Goal: Participate in discussion: Engage in conversation with other users on a specific topic

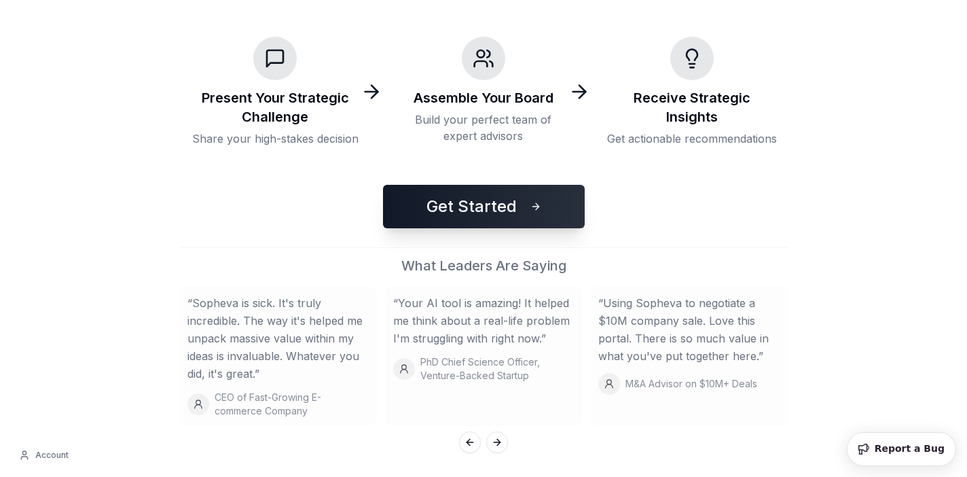
scroll to position [317, 0]
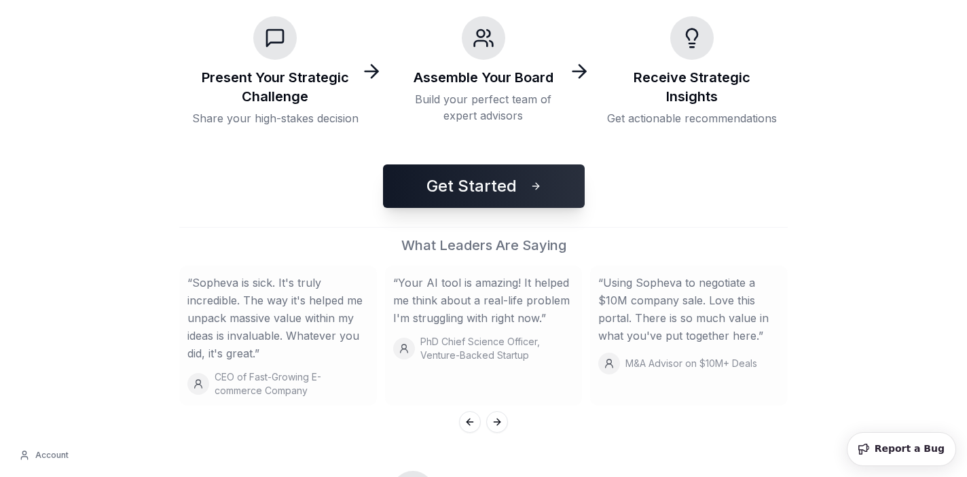
click at [457, 215] on div "Sopheva: Where Leaders Make Better Decisions AI-powered advisory board simulati…" at bounding box center [483, 120] width 951 height 874
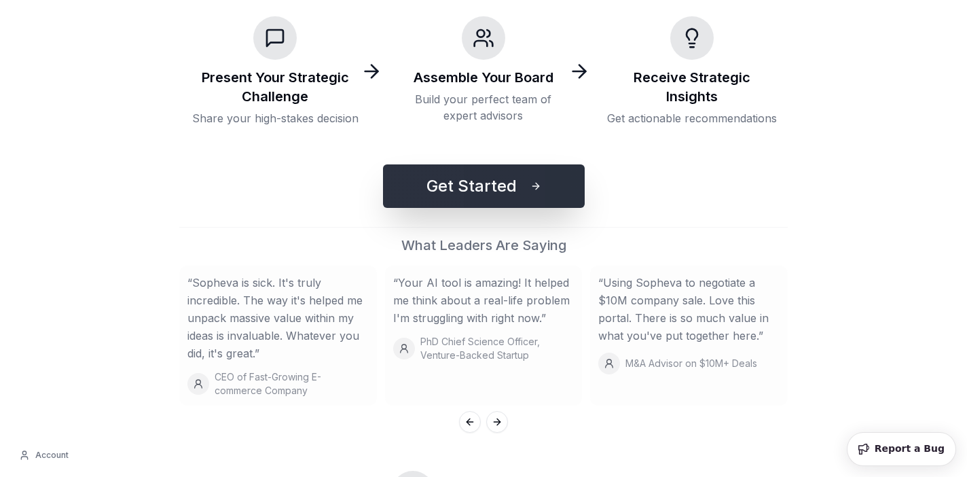
click at [460, 199] on button "Get Started" at bounding box center [484, 185] width 202 height 43
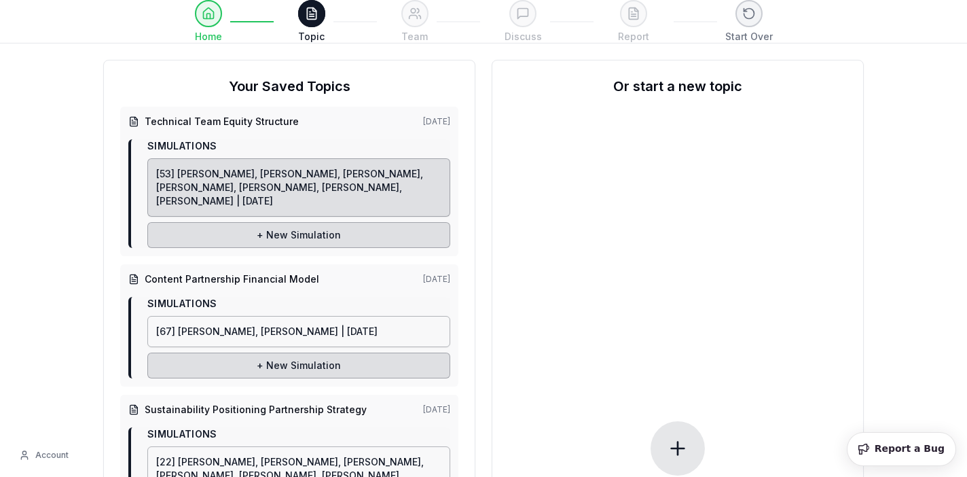
click at [345, 190] on link "[53] [PERSON_NAME], [PERSON_NAME], [PERSON_NAME], [PERSON_NAME], [PERSON_NAME],…" at bounding box center [298, 187] width 303 height 58
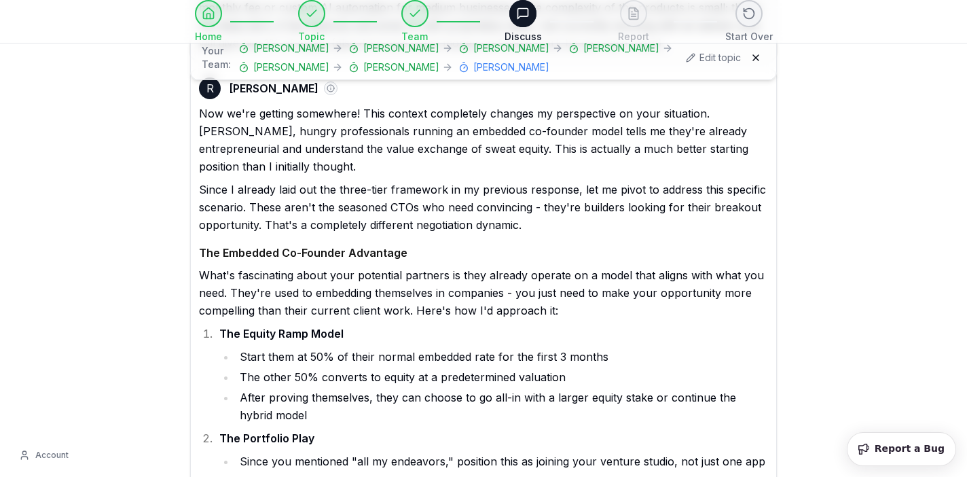
scroll to position [1459, 0]
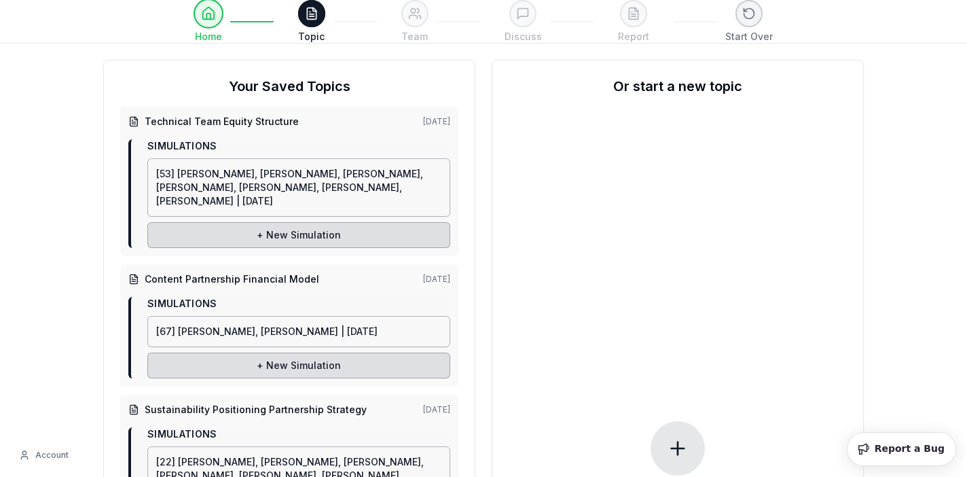
click at [208, 24] on button at bounding box center [209, 14] width 30 height 30
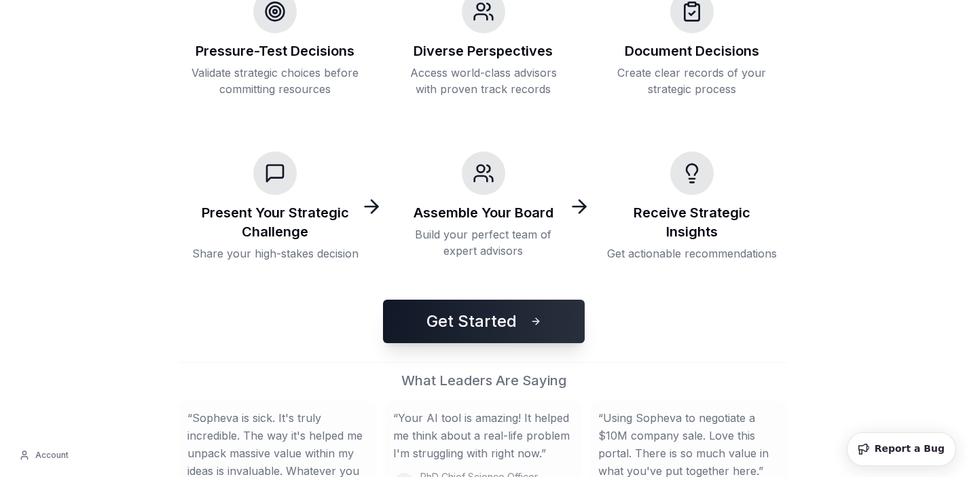
scroll to position [217, 0]
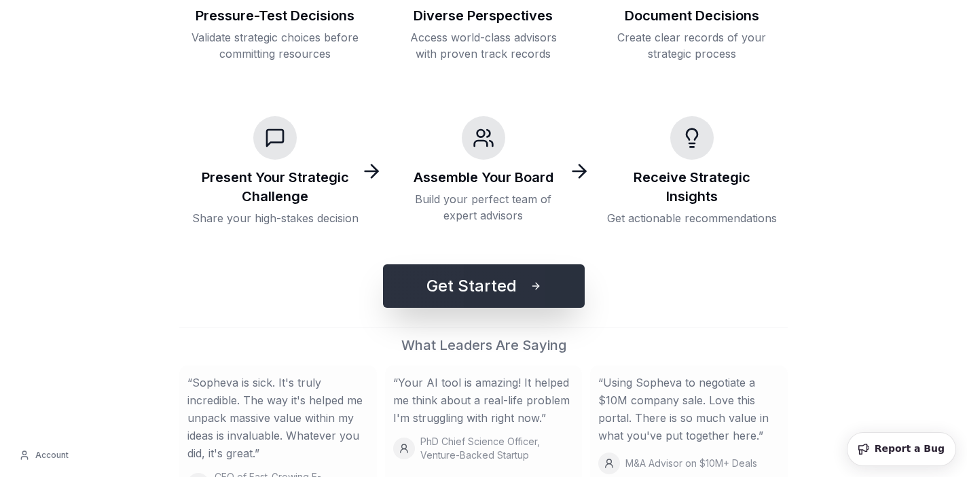
click at [405, 286] on button "Get Started" at bounding box center [484, 285] width 202 height 43
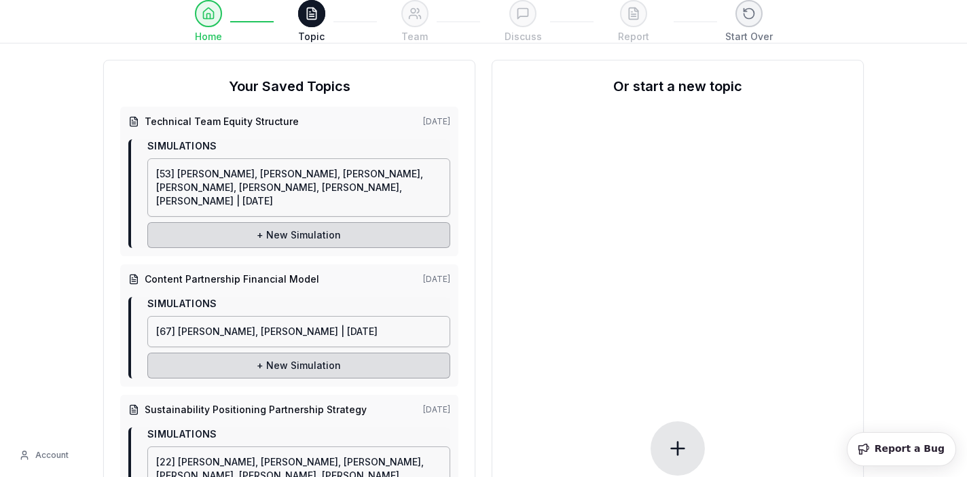
click at [678, 442] on icon at bounding box center [678, 448] width 0 height 13
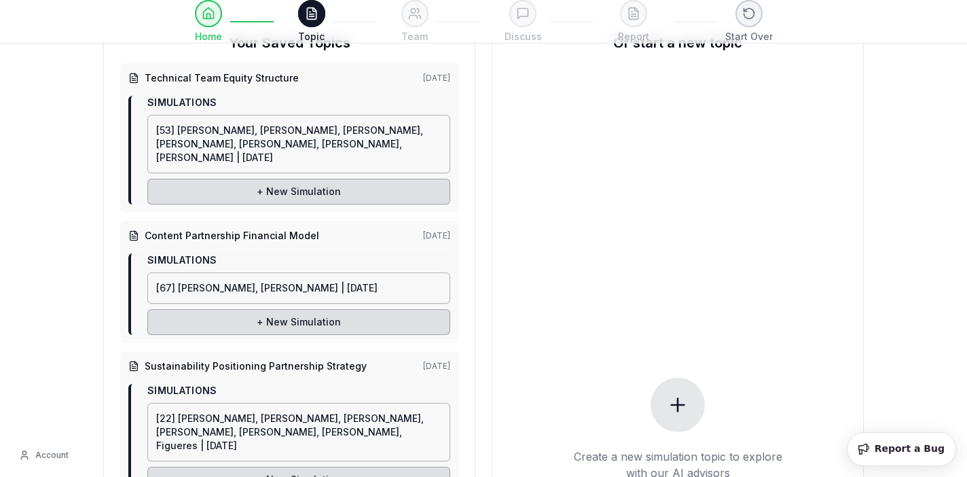
scroll to position [98, 0]
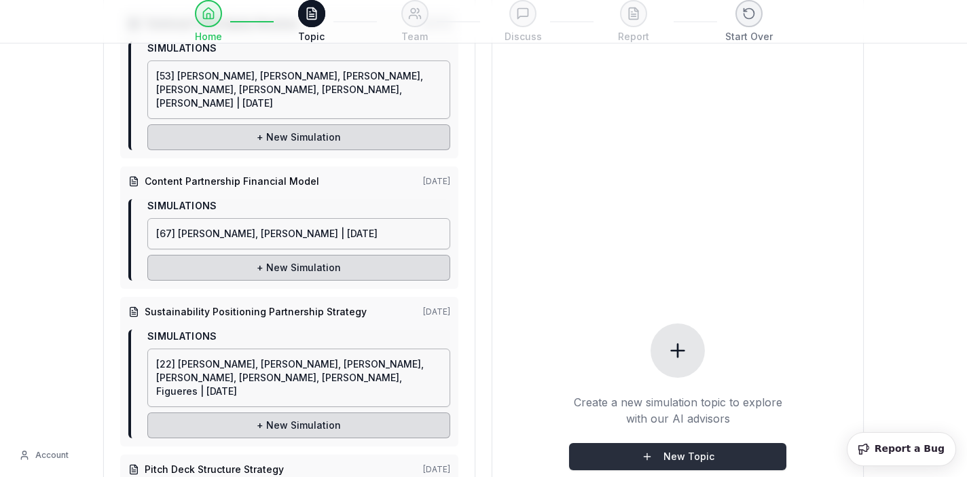
click at [671, 443] on button "New Topic" at bounding box center [677, 456] width 217 height 27
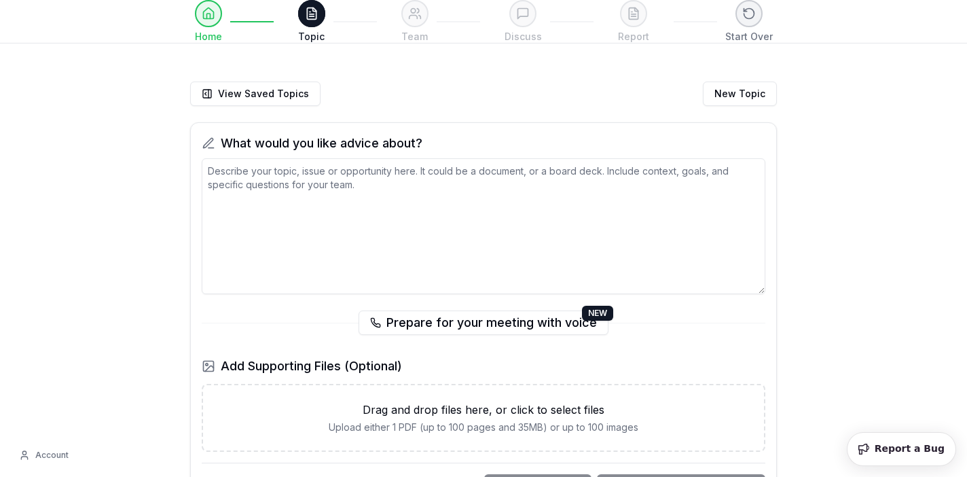
click at [521, 236] on textarea at bounding box center [484, 226] width 564 height 136
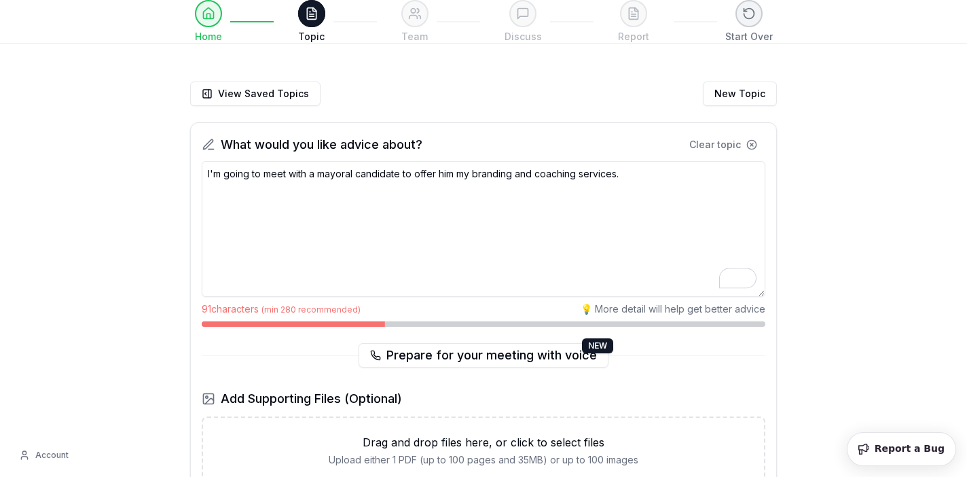
click at [659, 173] on textarea "I'm going to meet with a mayoral candidate to offer him my branding and coachin…" at bounding box center [484, 229] width 564 height 136
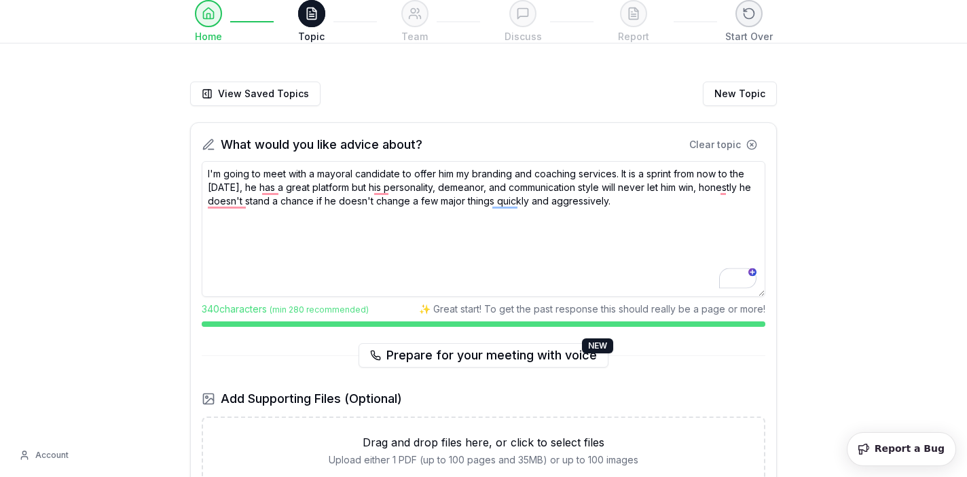
type textarea "I'm going to meet with a mayoral candidate to offer him my branding and coachin…"
click at [681, 201] on textarea "I'm going to meet with a mayoral candidate to offer him my branding and coachin…" at bounding box center [484, 229] width 564 height 136
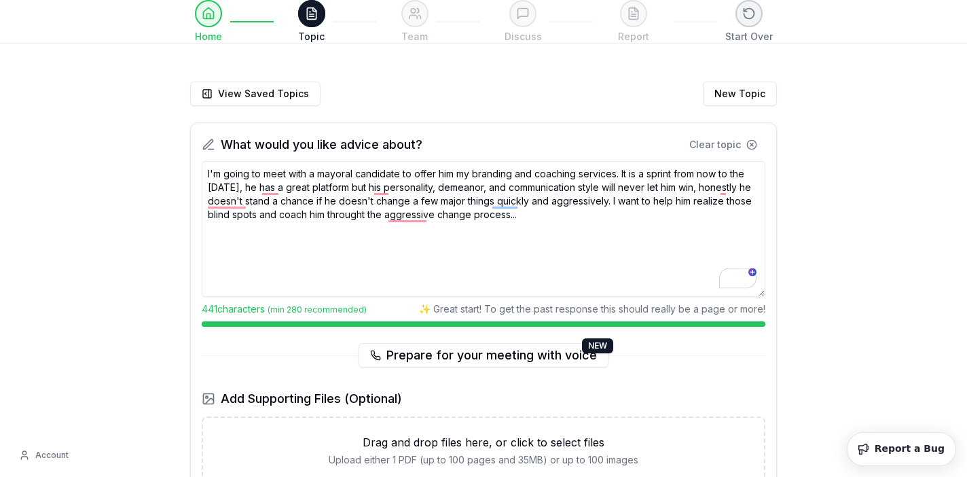
click at [693, 220] on textarea "I'm going to meet with a mayoral candidate to offer him my branding and coachin…" at bounding box center [484, 229] width 564 height 136
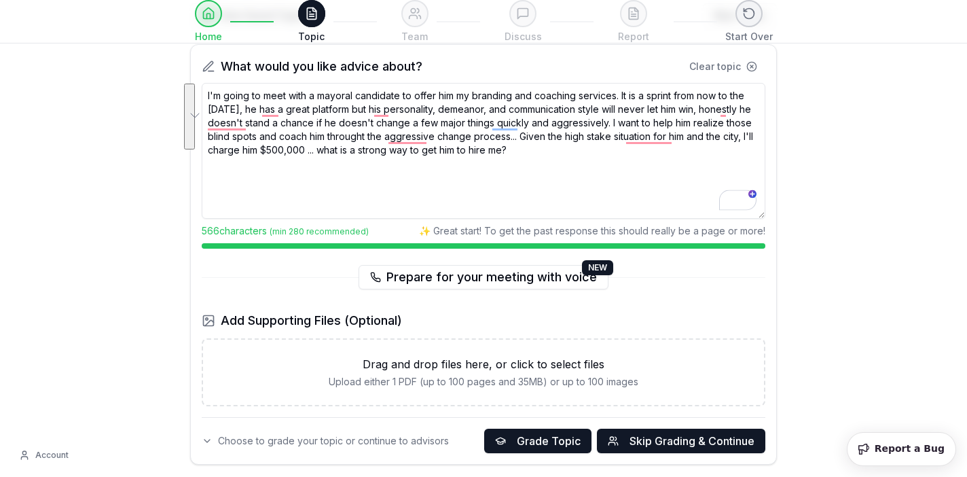
scroll to position [155, 0]
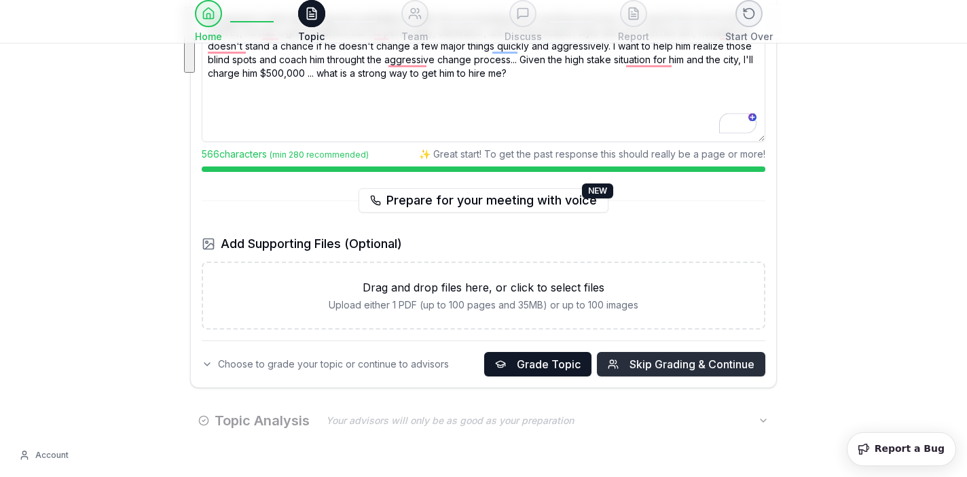
type textarea "I'm going to meet with a mayoral candidate to offer him my branding and coachin…"
click at [630, 364] on span "Skip Grading & Continue" at bounding box center [692, 364] width 125 height 16
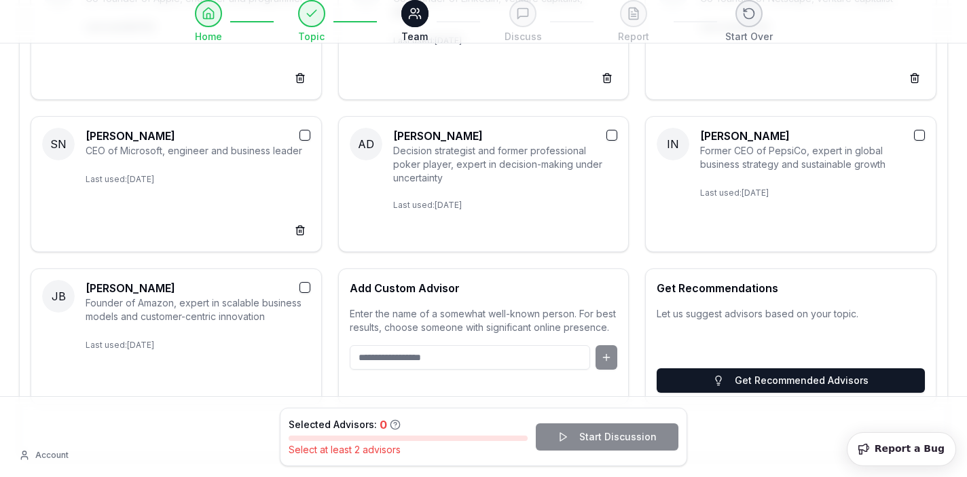
scroll to position [314, 0]
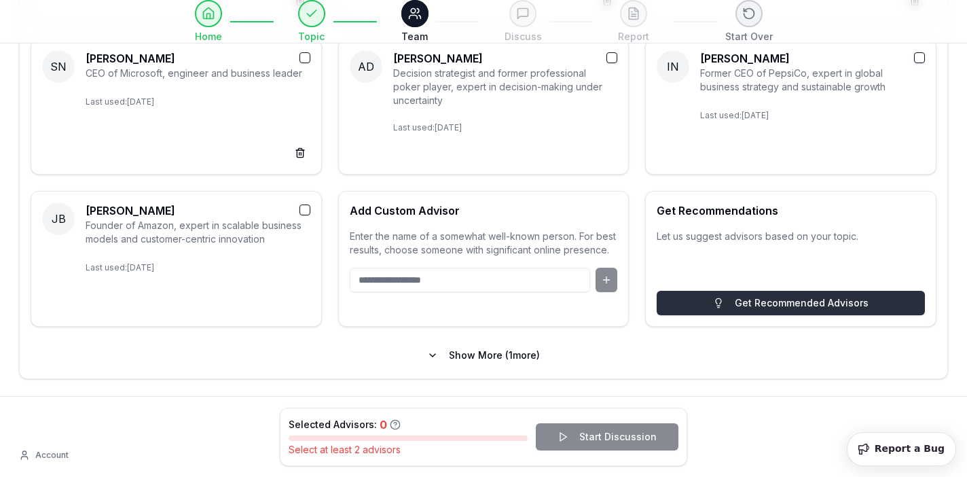
click at [682, 301] on button "Get Recommended Advisors" at bounding box center [791, 303] width 268 height 24
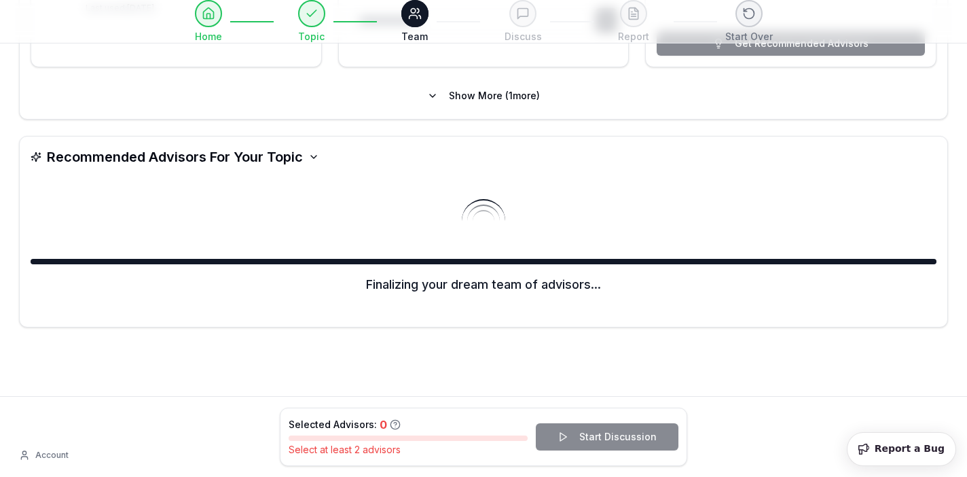
scroll to position [576, 0]
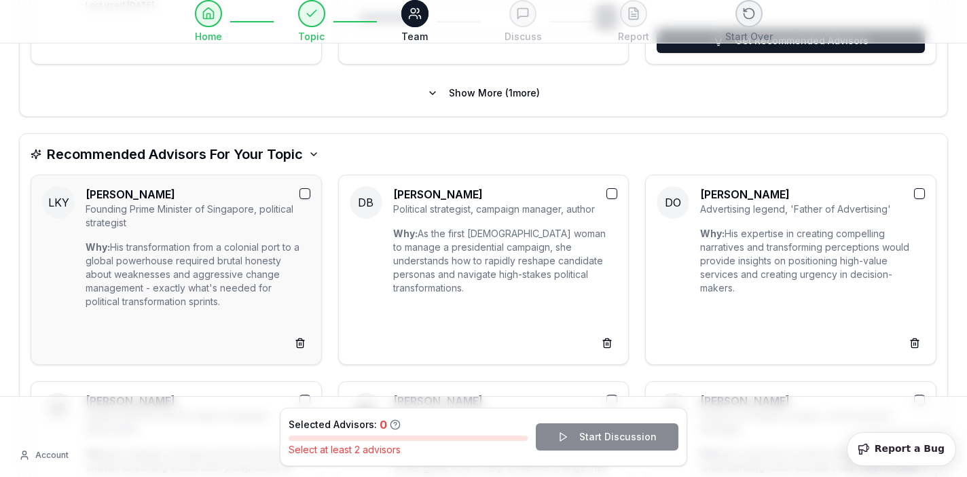
click at [303, 190] on button "button" at bounding box center [305, 193] width 11 height 11
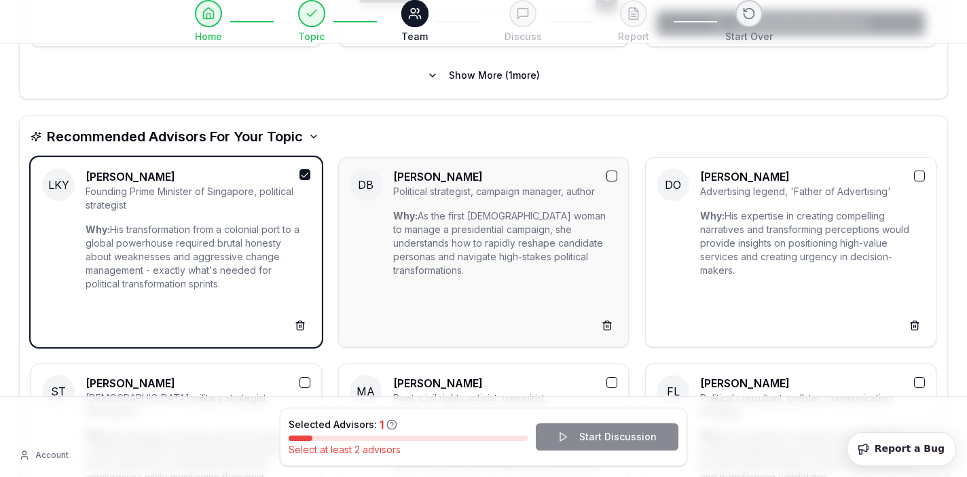
scroll to position [597, 0]
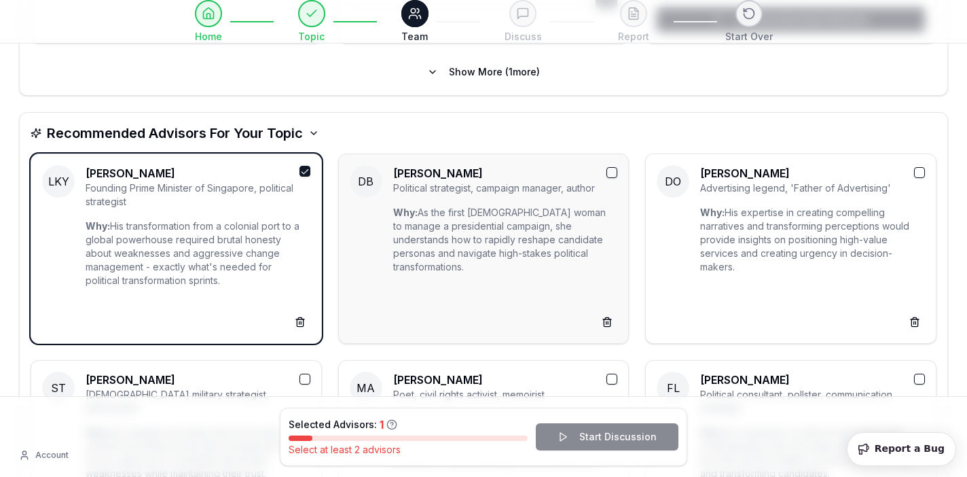
click at [614, 171] on button "button" at bounding box center [612, 172] width 11 height 11
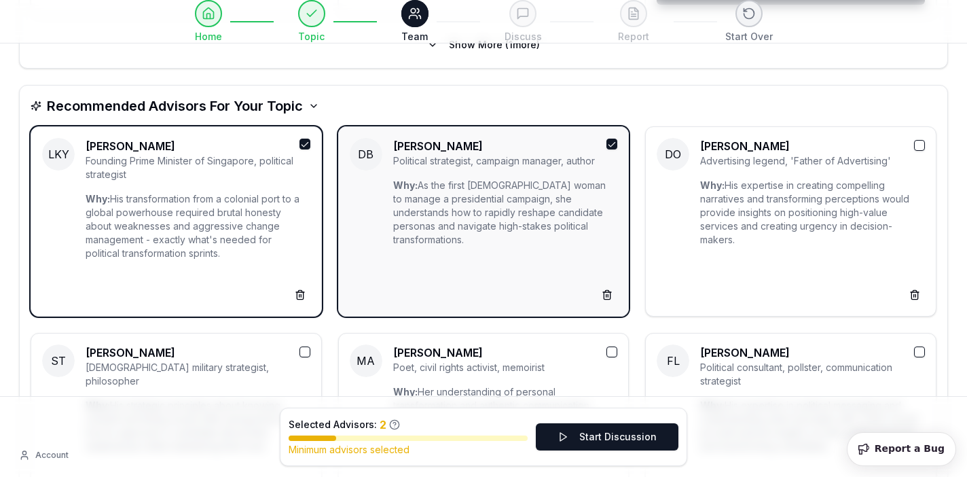
scroll to position [630, 0]
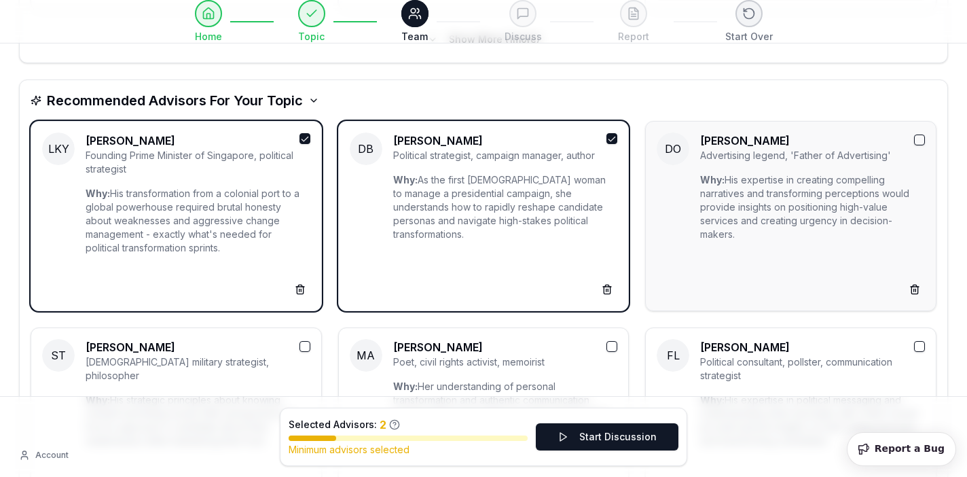
click at [918, 143] on button "button" at bounding box center [919, 140] width 11 height 11
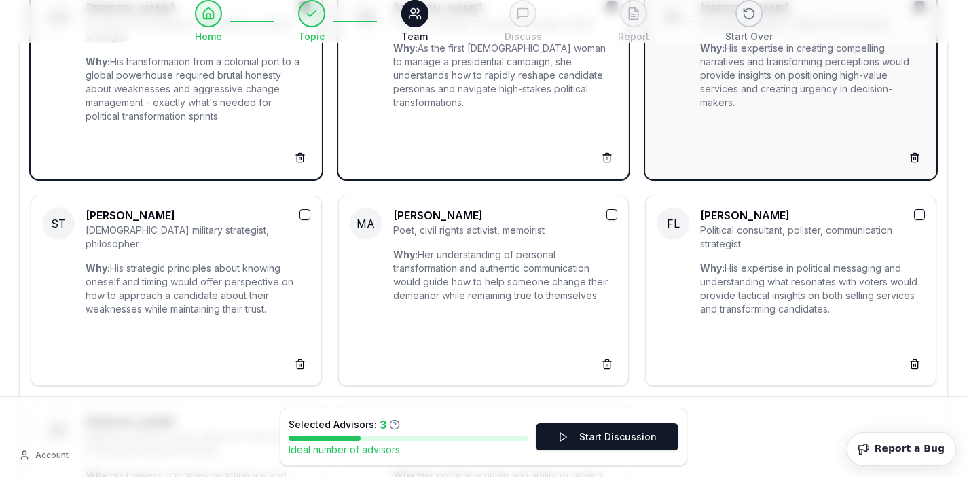
scroll to position [763, 0]
click at [308, 216] on button "button" at bounding box center [305, 213] width 11 height 11
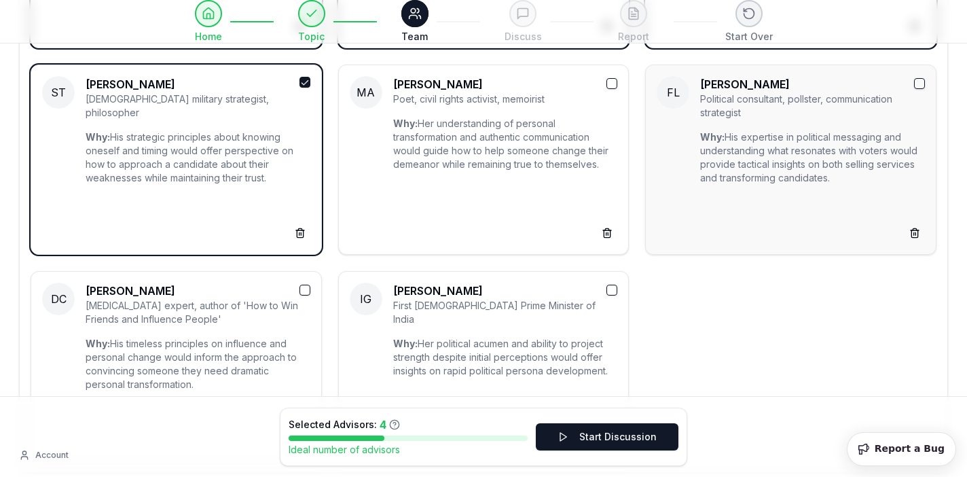
scroll to position [898, 0]
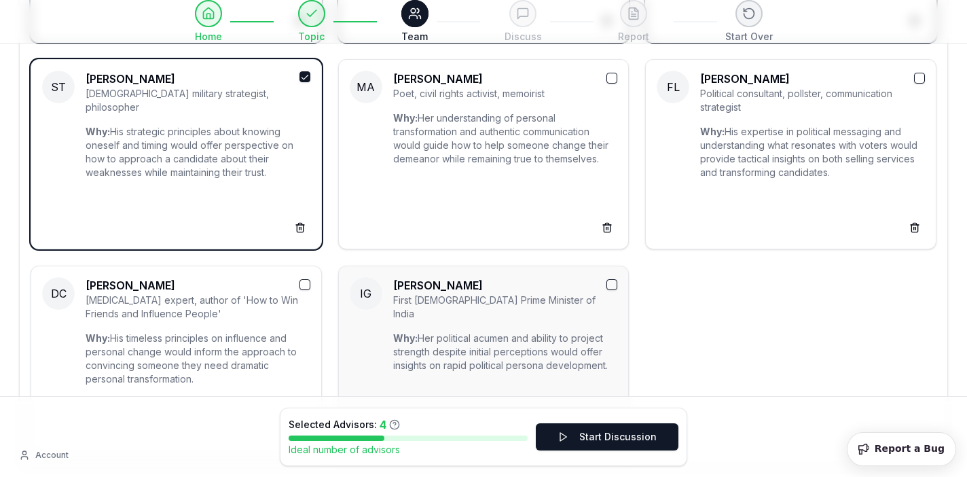
click at [615, 288] on button "button" at bounding box center [612, 284] width 11 height 11
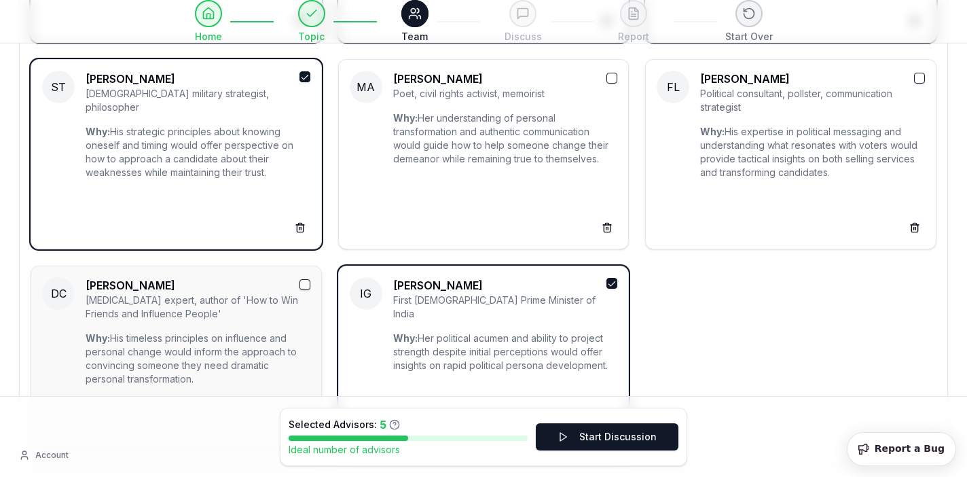
click at [310, 284] on div at bounding box center [305, 285] width 11 height 16
click at [597, 443] on button "Start Discussion" at bounding box center [607, 436] width 143 height 27
click at [596, 436] on button "Start Discussion" at bounding box center [607, 436] width 143 height 27
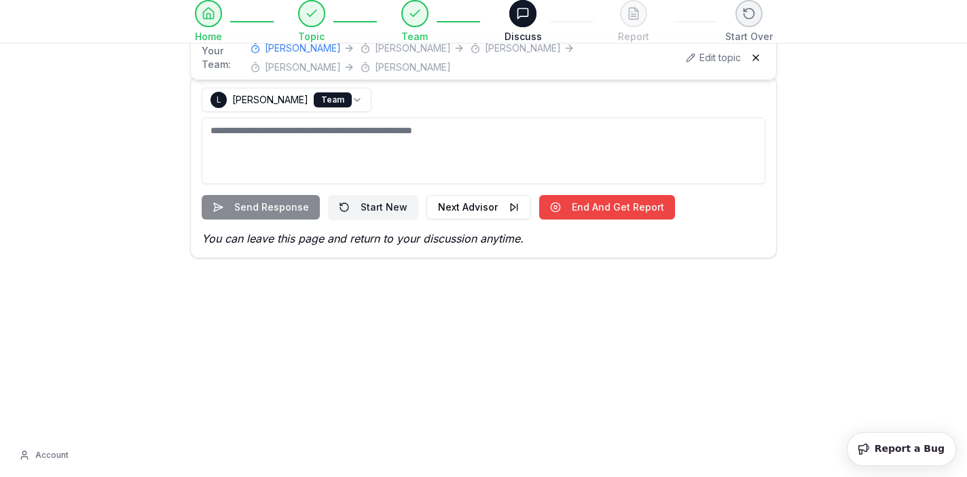
click at [300, 137] on textarea at bounding box center [484, 151] width 564 height 67
click at [369, 167] on textarea "To enrich screen reader interactions, please activate Accessibility in Grammarl…" at bounding box center [484, 151] width 564 height 67
paste textarea "**********"
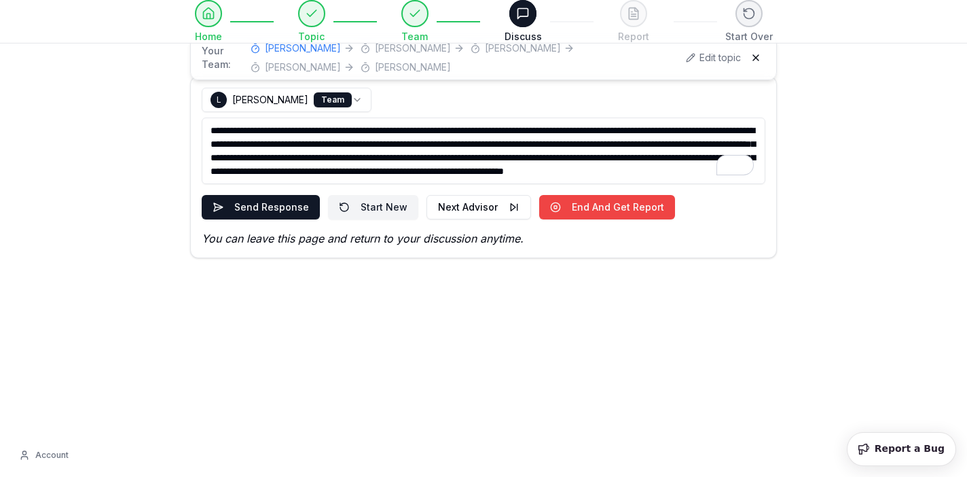
scroll to position [7, 0]
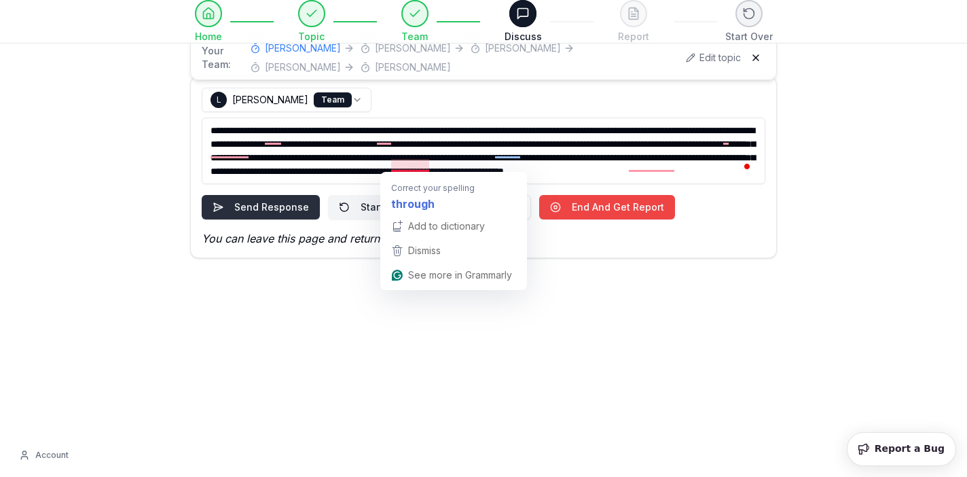
type textarea "**********"
click at [234, 202] on button "Send Response" at bounding box center [261, 207] width 118 height 24
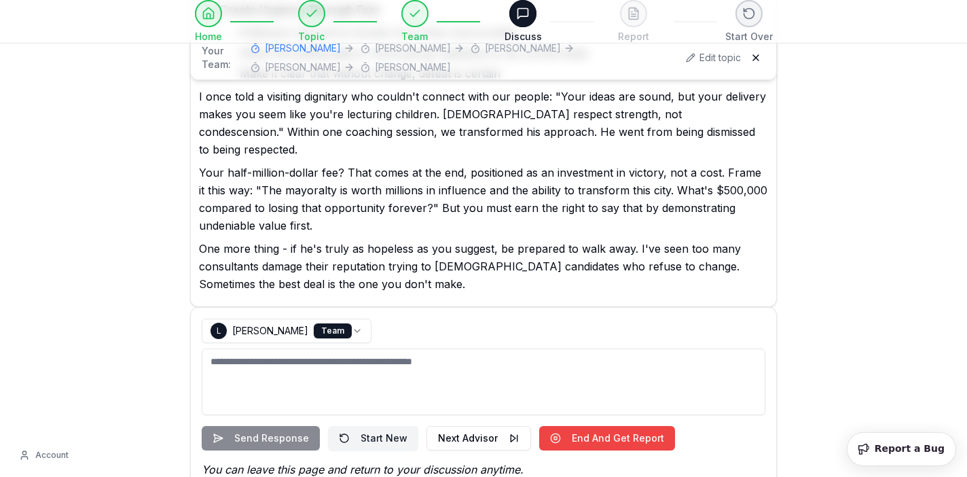
scroll to position [683, 0]
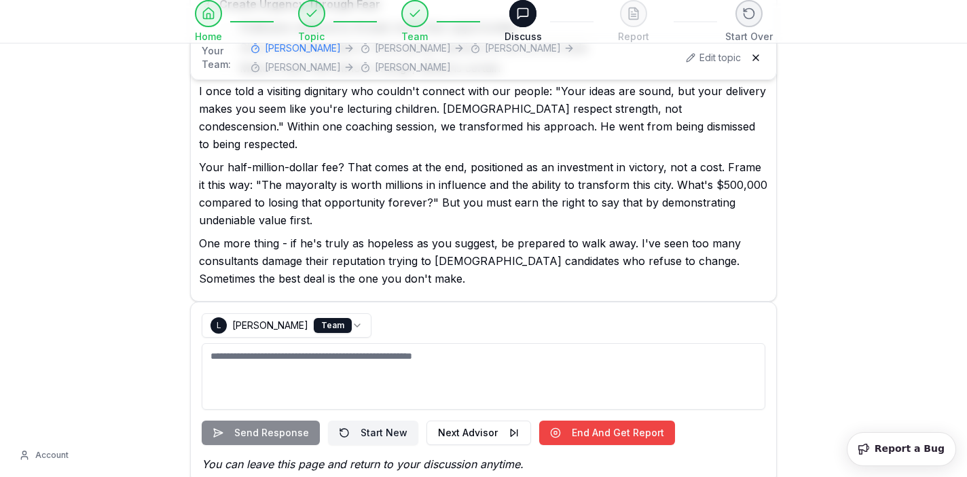
click at [544, 200] on p "Your half-million-dollar fee? That comes at the end, positioned as an investmen…" at bounding box center [483, 193] width 569 height 71
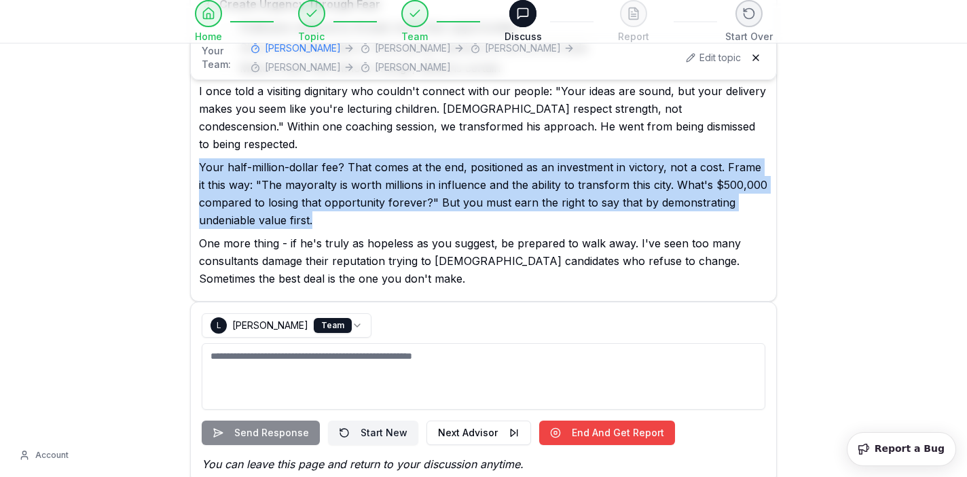
drag, startPoint x: 316, startPoint y: 201, endPoint x: 192, endPoint y: 154, distance: 132.2
click at [307, 177] on p "Your half-million-dollar fee? That comes at the end, positioned as an investmen…" at bounding box center [483, 193] width 569 height 71
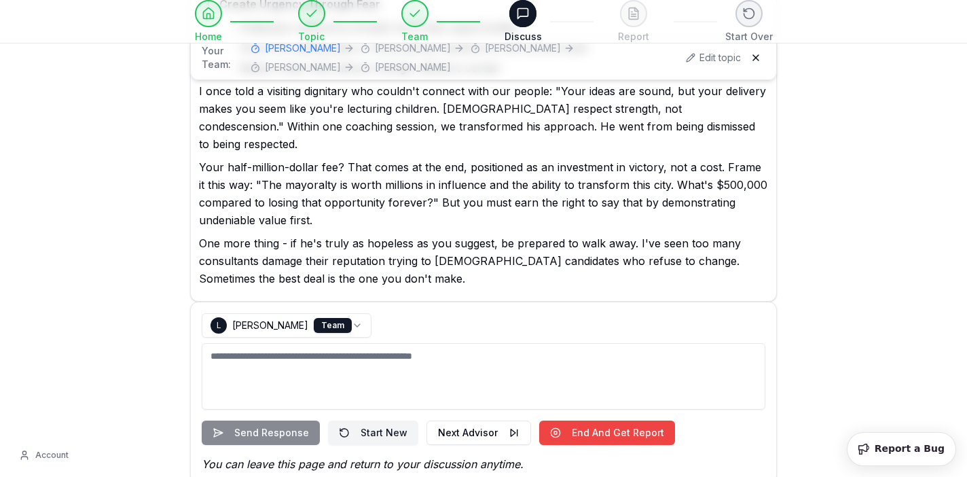
click at [321, 207] on p "Your half-million-dollar fee? That comes at the end, positioned as an investmen…" at bounding box center [483, 193] width 569 height 71
click at [321, 202] on p "Your half-million-dollar fee? That comes at the end, positioned as an investmen…" at bounding box center [483, 193] width 569 height 71
click at [370, 353] on textarea "To enrich screen reader interactions, please activate Accessibility in Grammarl…" at bounding box center [484, 376] width 564 height 67
click at [468, 420] on button "Next Advisor" at bounding box center [479, 432] width 105 height 24
select select "**********"
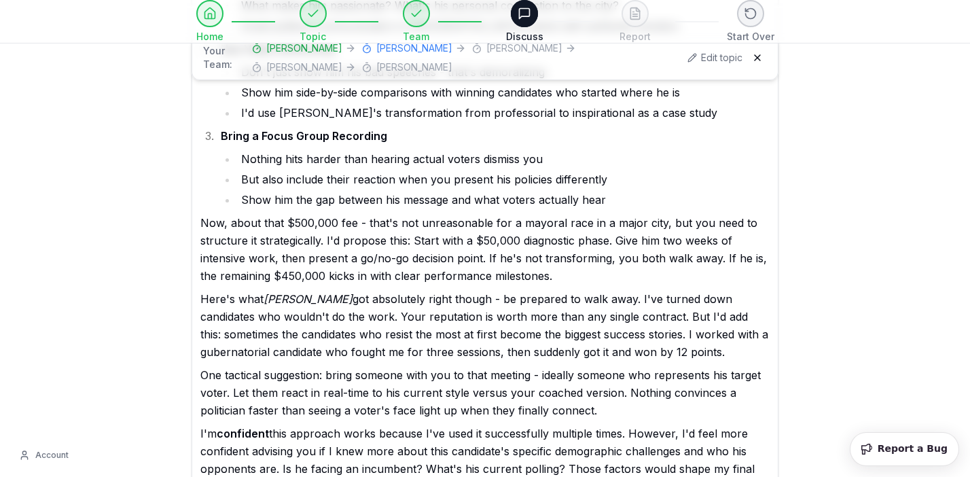
scroll to position [1278, 0]
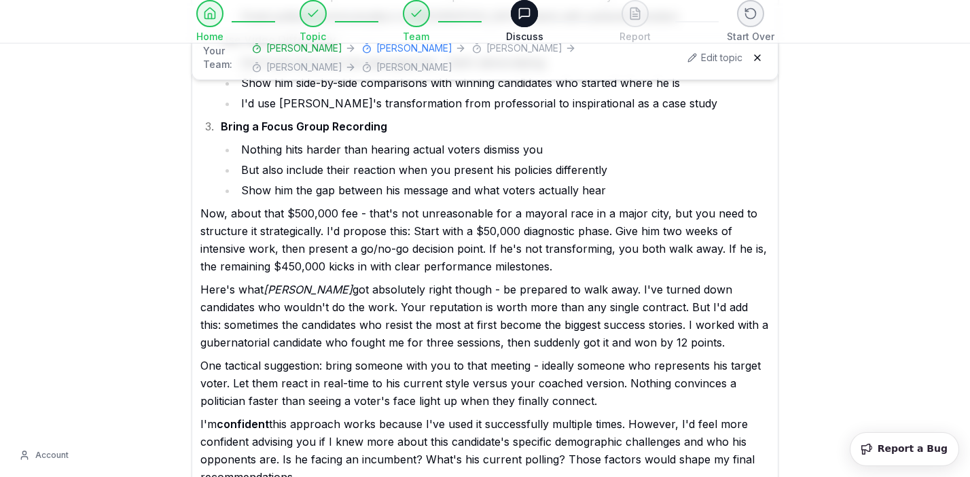
click at [616, 215] on p "Now, about that $500,000 fee - that's not unreasonable for a mayoral race in a …" at bounding box center [484, 239] width 569 height 71
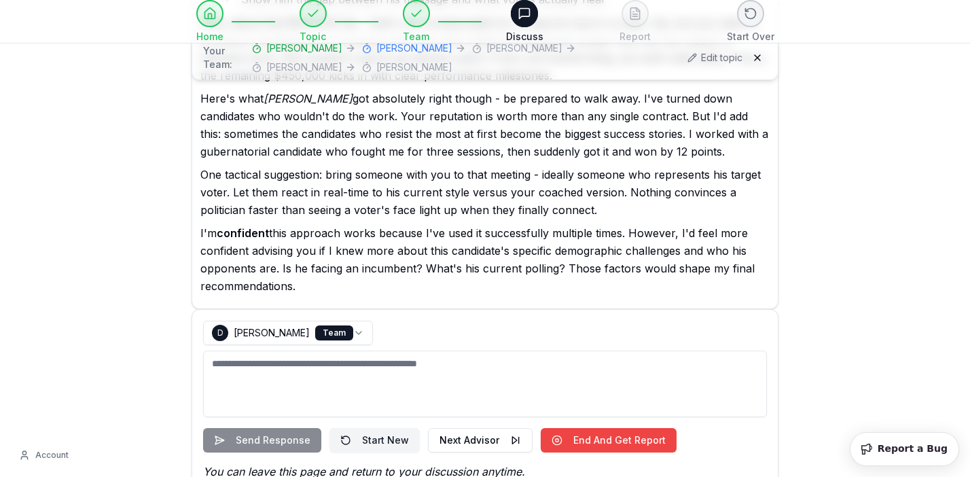
scroll to position [1477, 0]
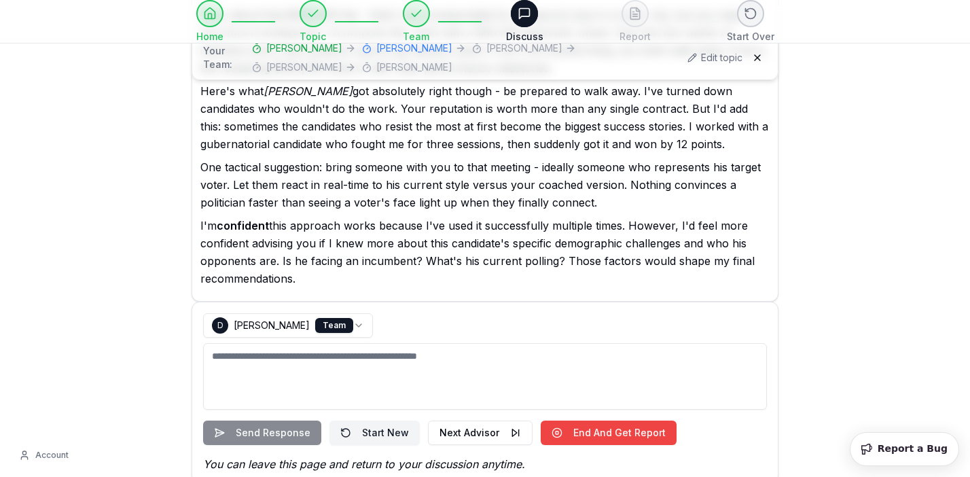
click at [449, 343] on textarea "To enrich screen reader interactions, please activate Accessibility in Grammarl…" at bounding box center [485, 376] width 564 height 67
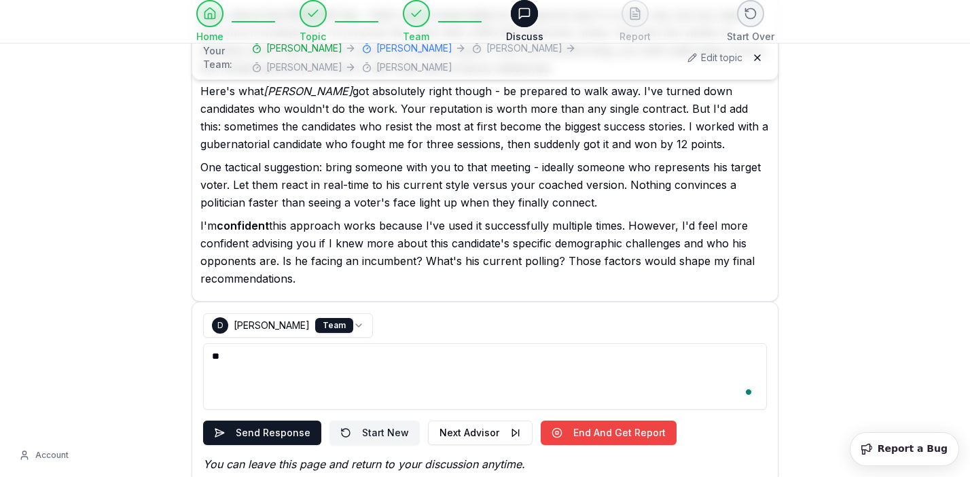
type textarea "*"
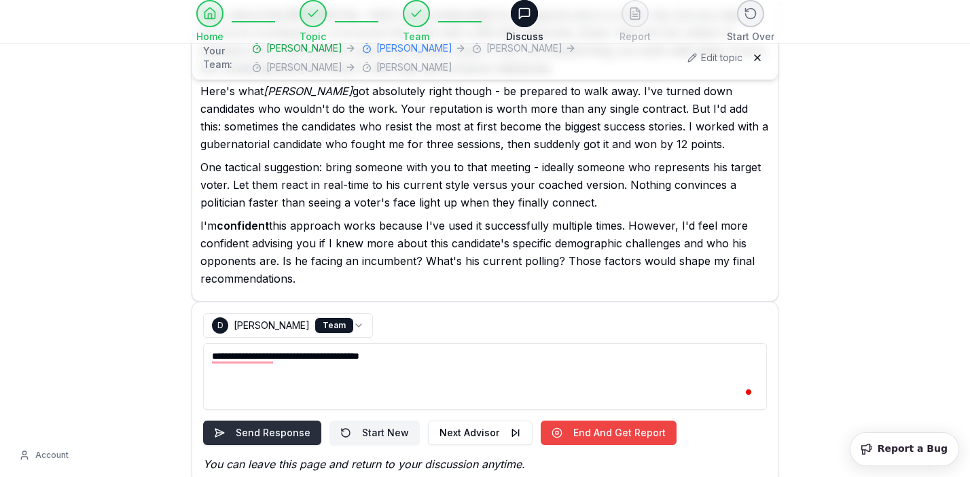
type textarea "**********"
click at [295, 420] on button "Send Response" at bounding box center [262, 432] width 118 height 24
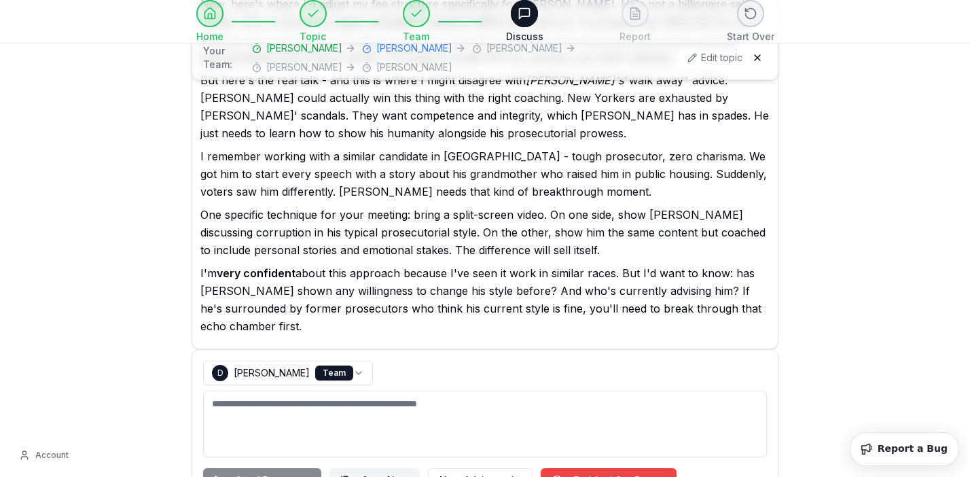
scroll to position [2376, 0]
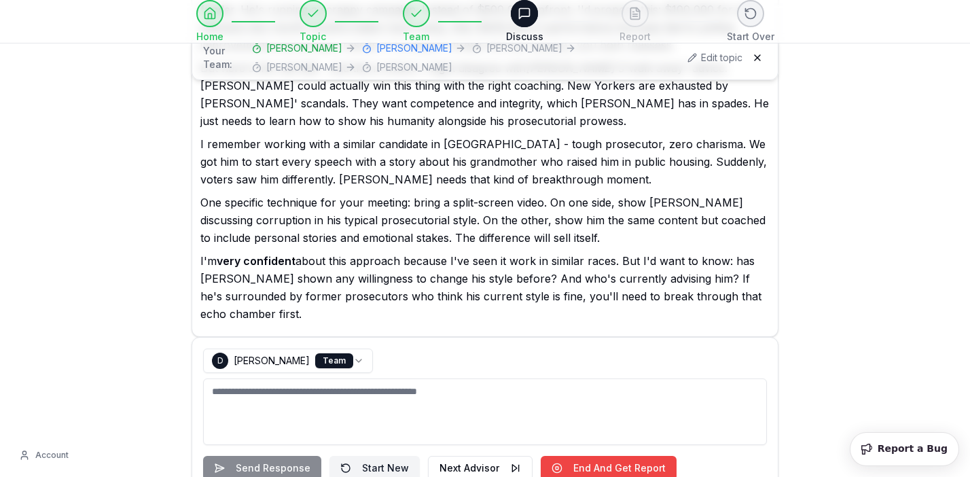
click at [504, 378] on textarea "To enrich screen reader interactions, please activate Accessibility in Grammarl…" at bounding box center [485, 411] width 564 height 67
type textarea "*"
type textarea "**********"
click at [281, 456] on button "Send Response" at bounding box center [262, 468] width 118 height 24
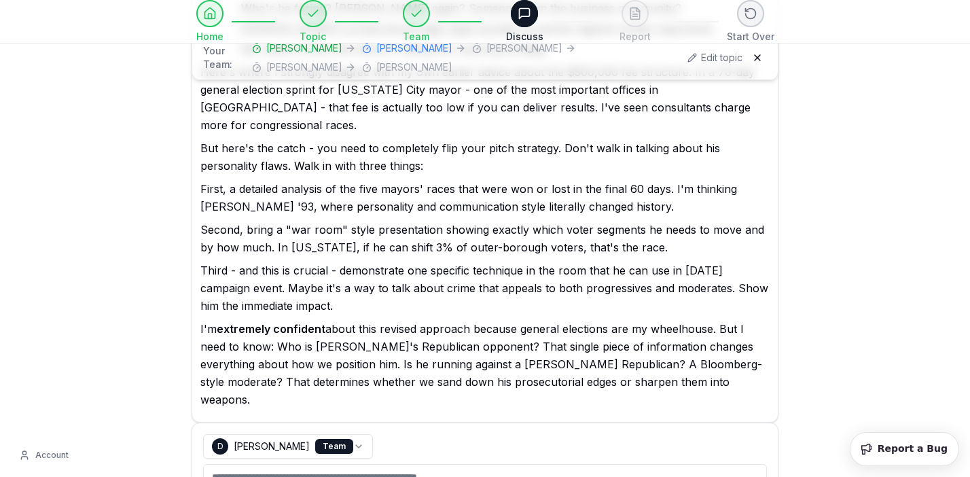
scroll to position [3210, 0]
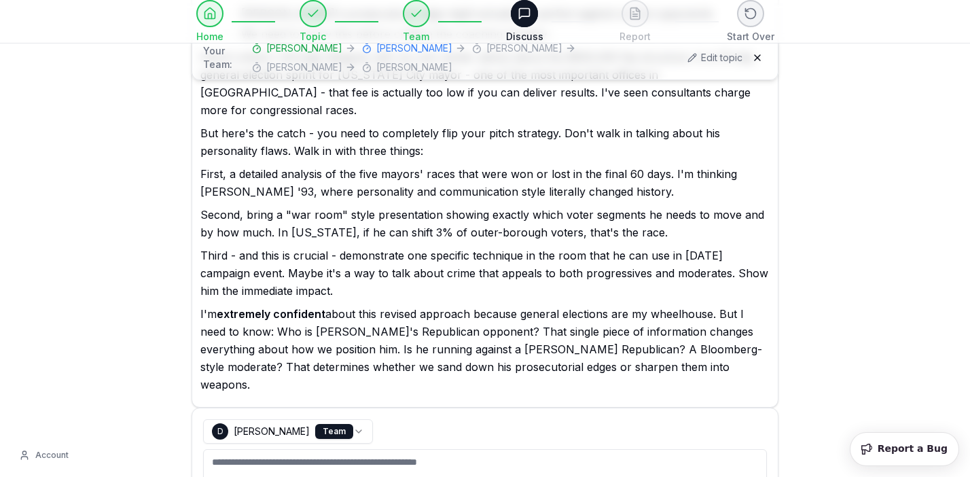
click at [550, 449] on textarea "To enrich screen reader interactions, please activate Accessibility in Grammarl…" at bounding box center [485, 482] width 564 height 67
click at [428, 449] on textarea "**********" at bounding box center [485, 482] width 564 height 67
type textarea "**********"
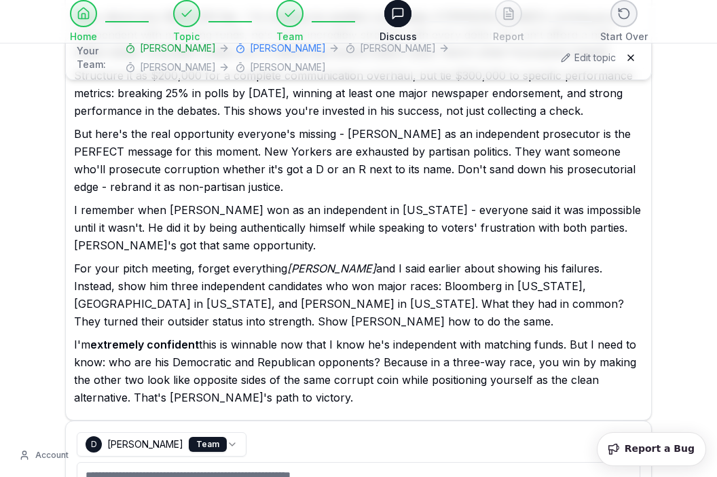
scroll to position [4175, 0]
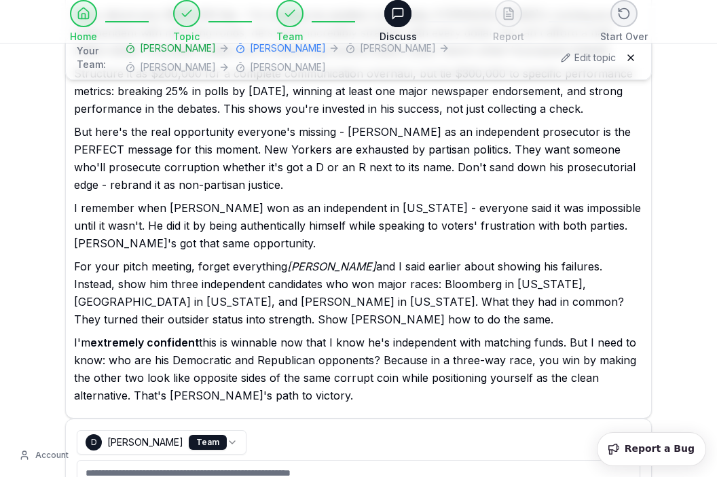
drag, startPoint x: 370, startPoint y: 238, endPoint x: 170, endPoint y: 239, distance: 199.7
click at [170, 334] on p "I'm extremely confident this is winnable now that I know he's independent with …" at bounding box center [358, 369] width 569 height 71
copy p "Democratic and Republican opponents"
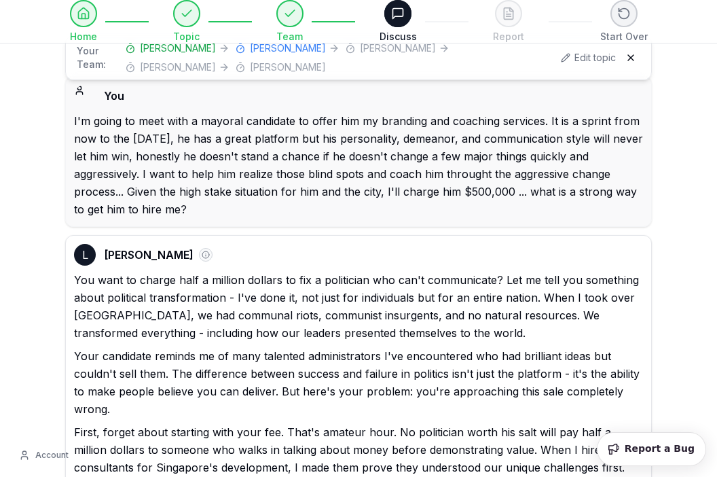
select select "**********"
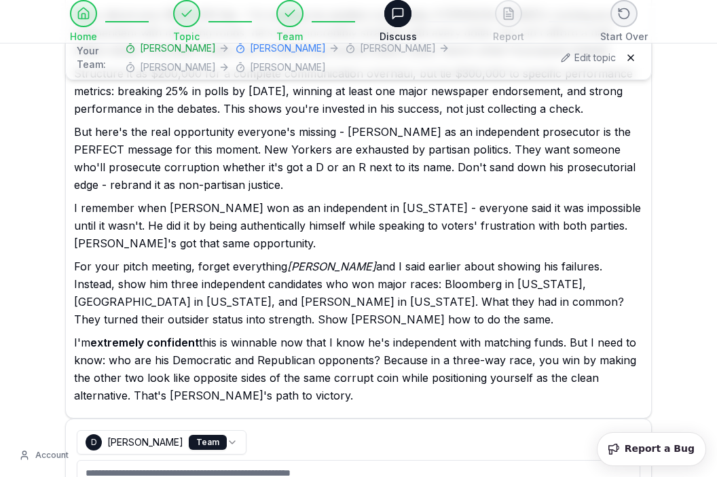
paste textarea "**********"
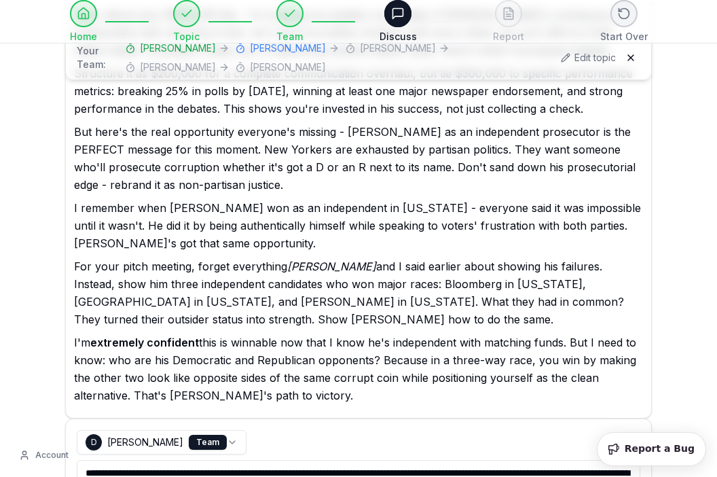
scroll to position [20, 0]
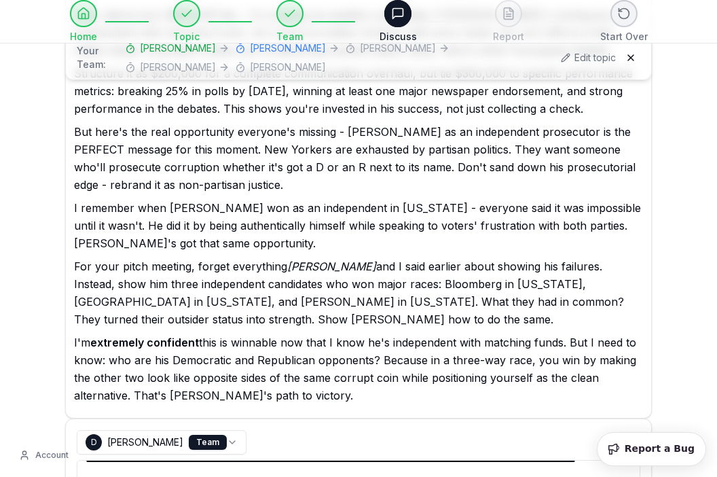
scroll to position [48, 0]
type textarea "**********"
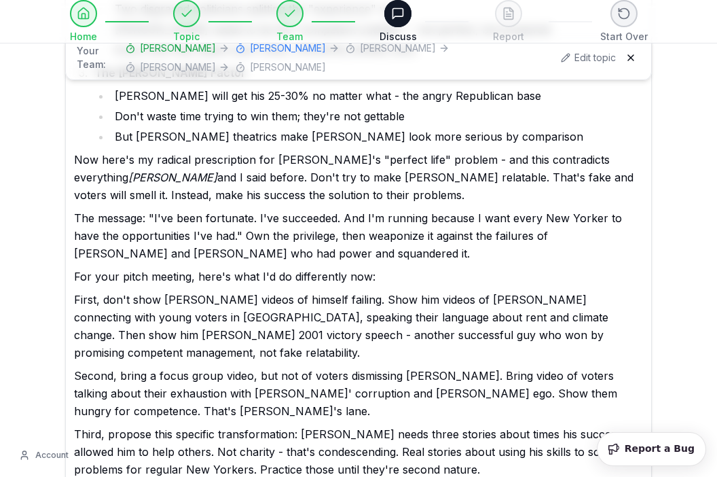
scroll to position [5177, 0]
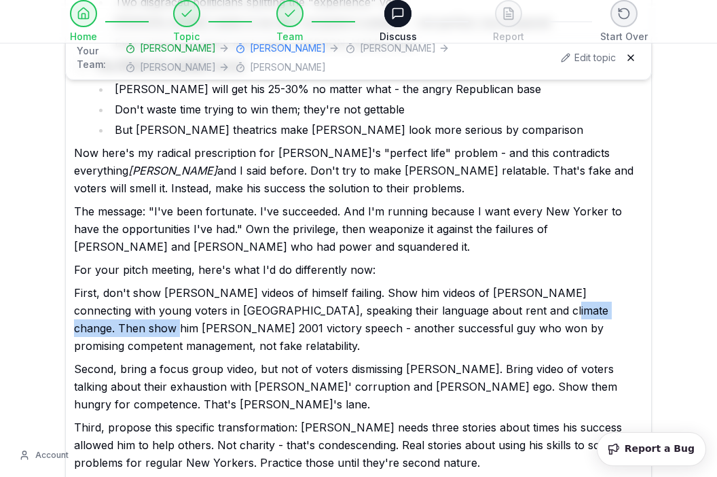
drag, startPoint x: 491, startPoint y: 132, endPoint x: 628, endPoint y: 138, distance: 136.6
click at [628, 284] on p "First, don't show Jim videos of himself failing. Show him videos of Zohran conn…" at bounding box center [358, 319] width 569 height 71
copy p "Michael Bloomberg's 2001"
click at [590, 360] on p "Second, bring a focus group video, but not of voters dismissing Jim. Bring vide…" at bounding box center [358, 386] width 569 height 53
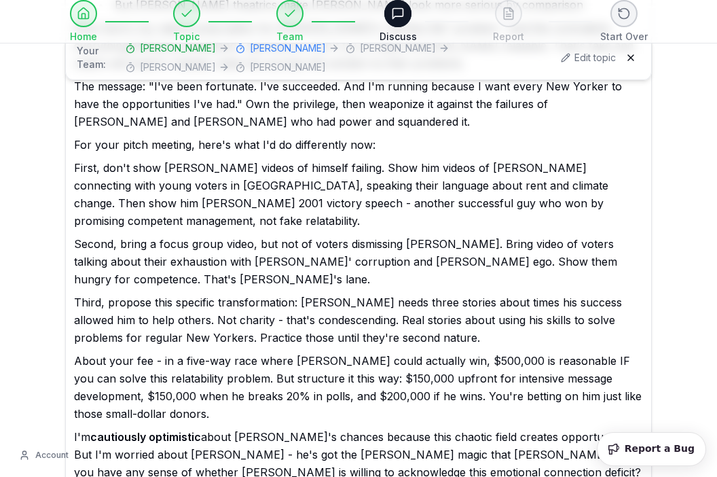
scroll to position [5319, 0]
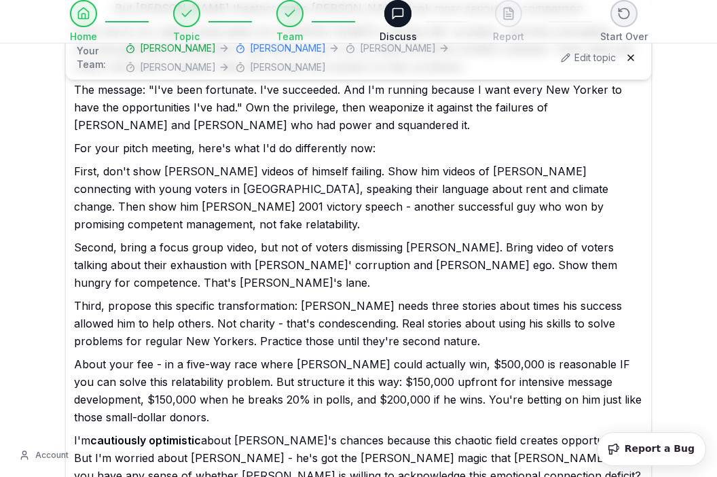
scroll to position [5295, 0]
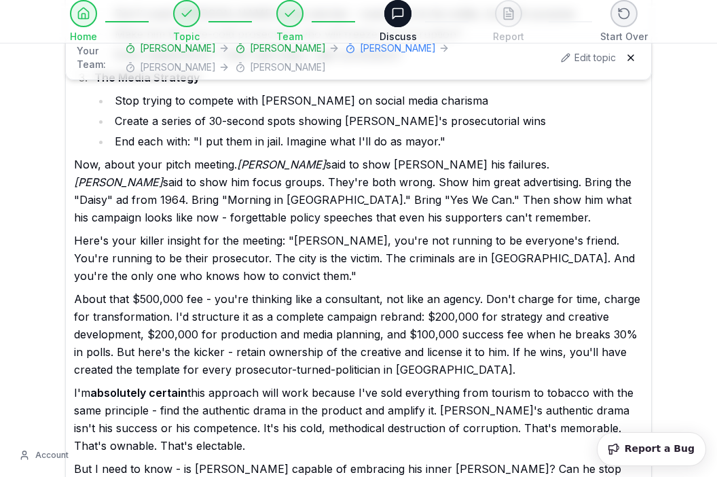
scroll to position [6282, 0]
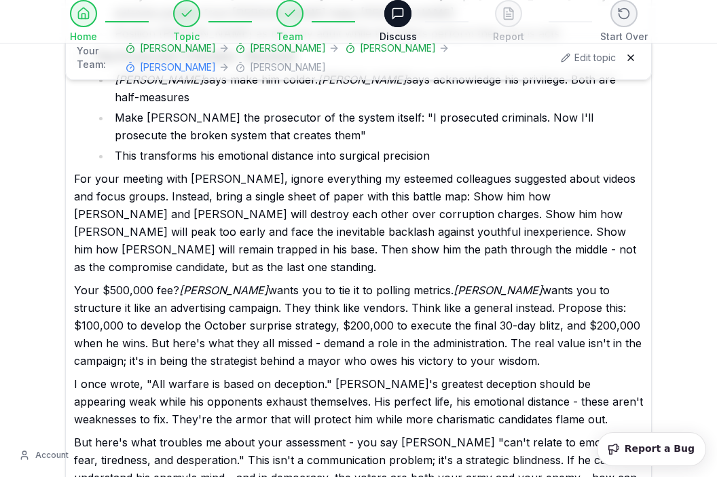
scroll to position [7219, 0]
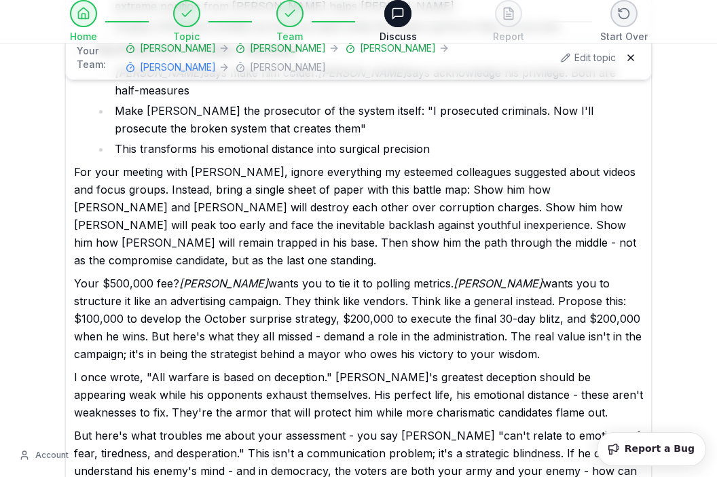
select select "**********"
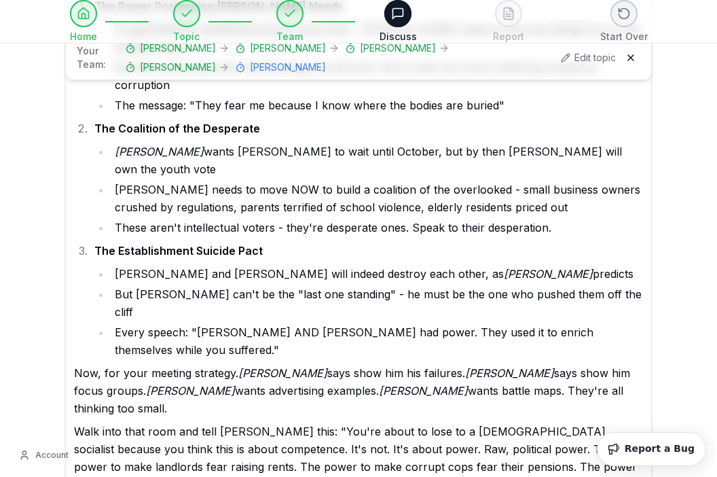
scroll to position [8163, 0]
